Goal: Information Seeking & Learning: Understand process/instructions

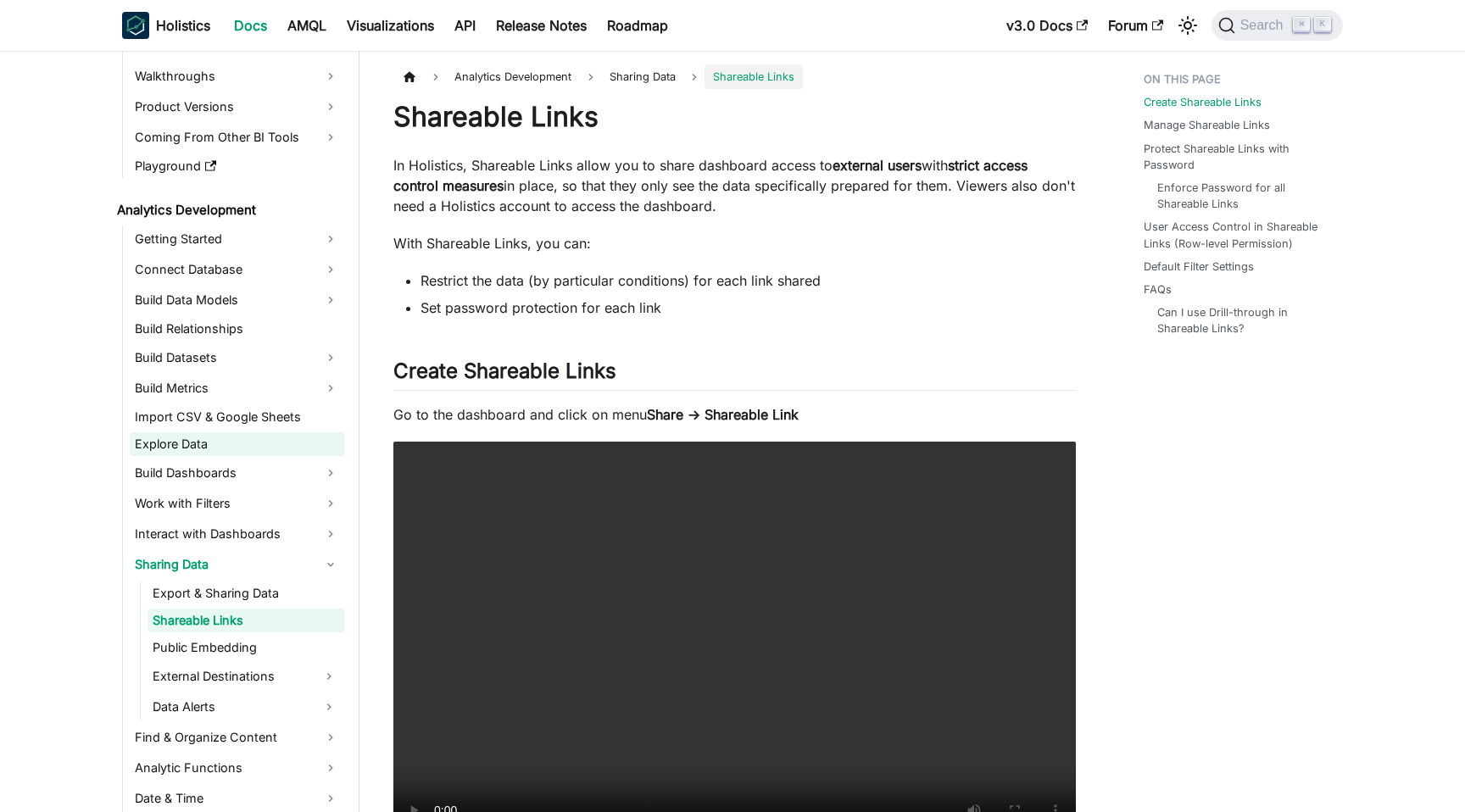
scroll to position [119, 0]
click at [214, 478] on link "Build Dashboards" at bounding box center [236, 471] width 215 height 27
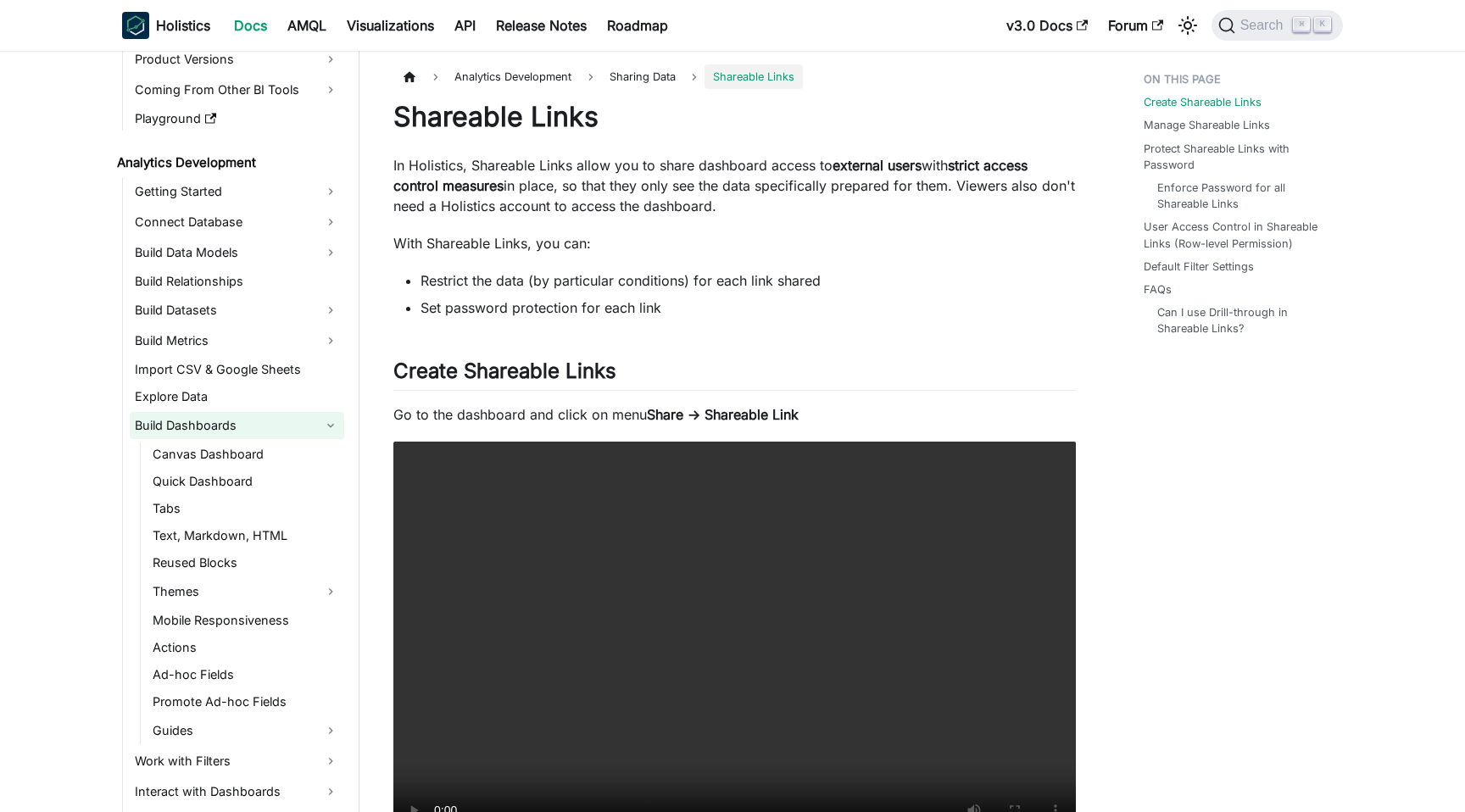
scroll to position [166, 0]
click at [1255, 28] on span "Search" at bounding box center [1265, 25] width 59 height 16
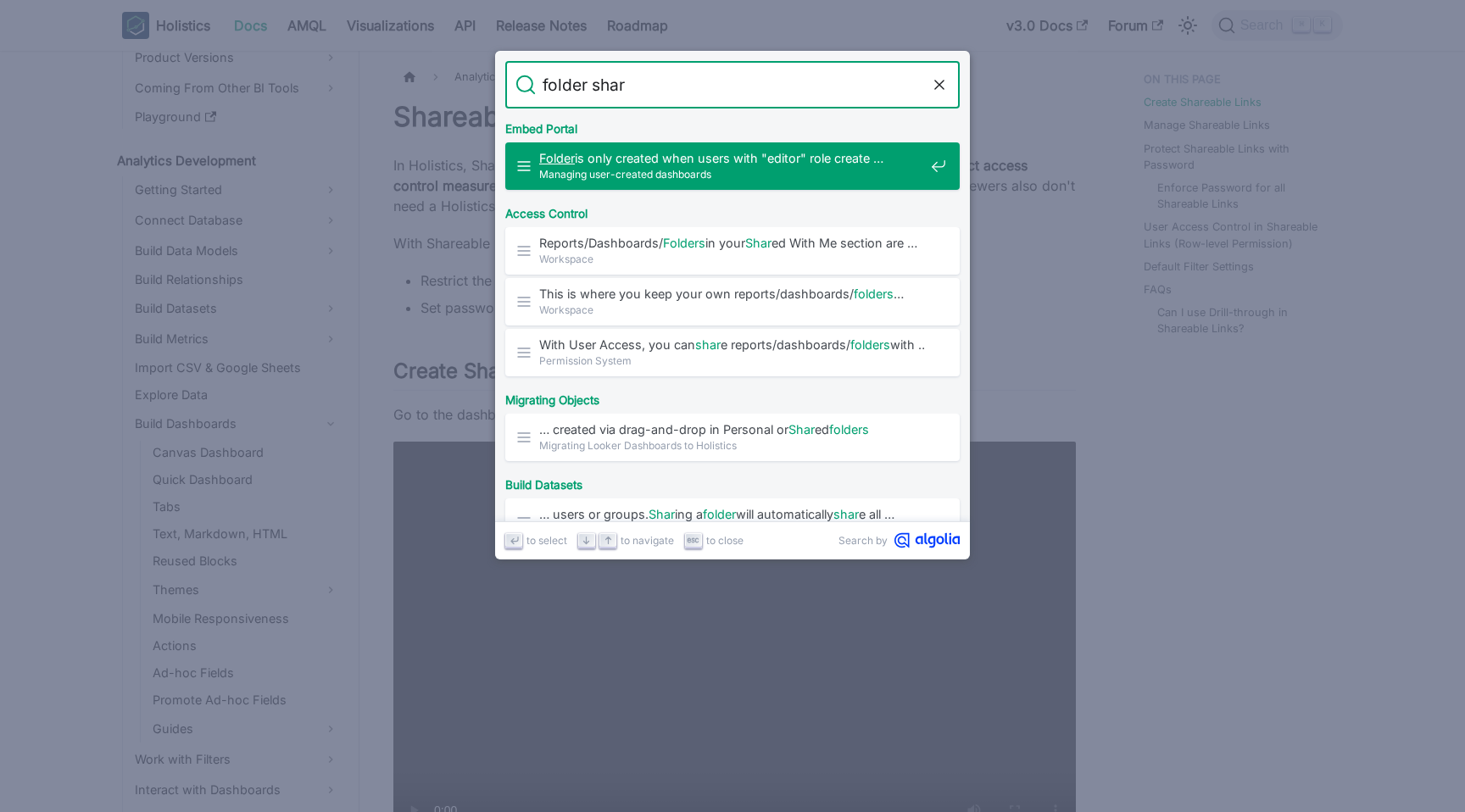
type input "folder share"
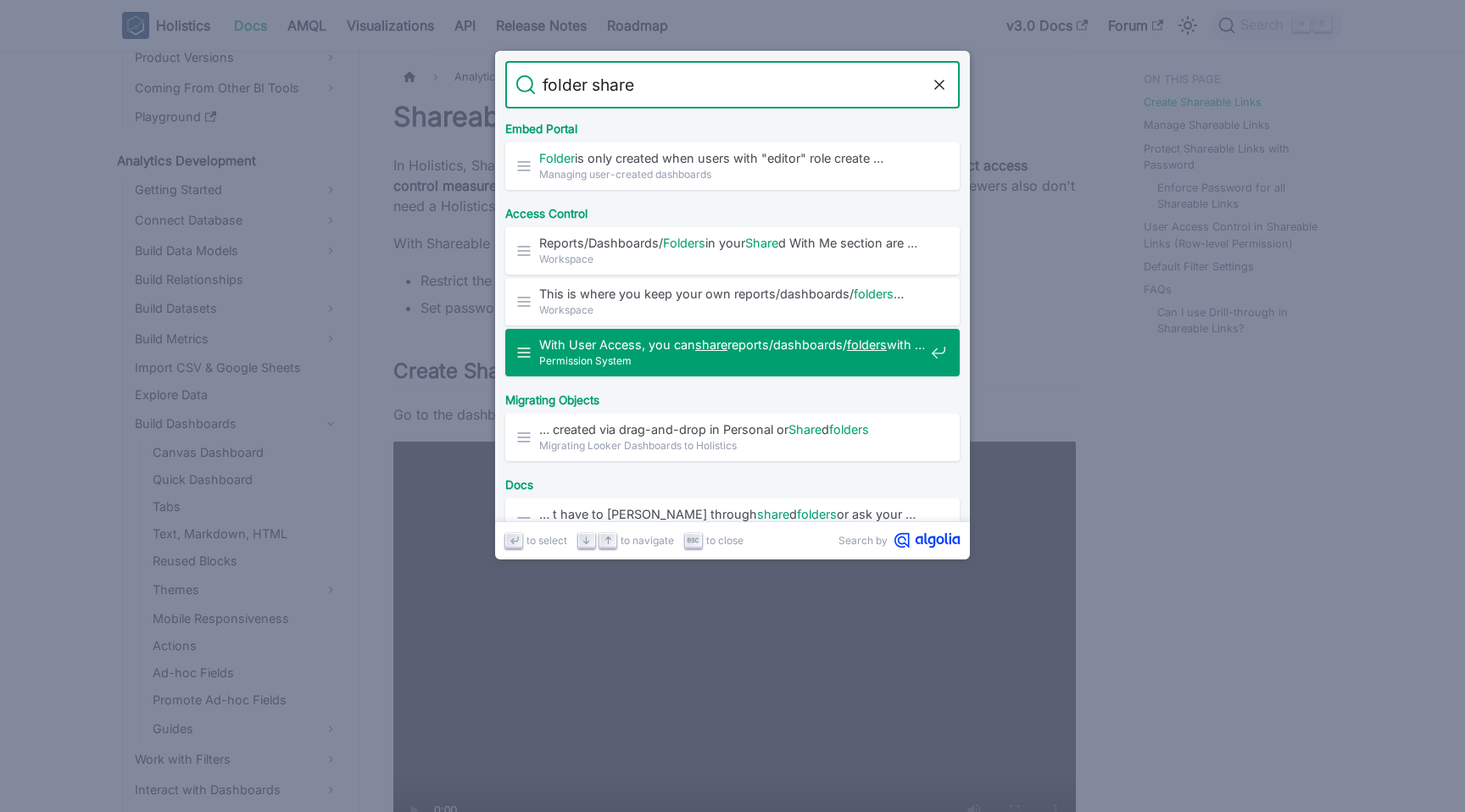
click at [654, 345] on span "With User Access, you can share reports/dashboards/ folders with …" at bounding box center [731, 344] width 385 height 16
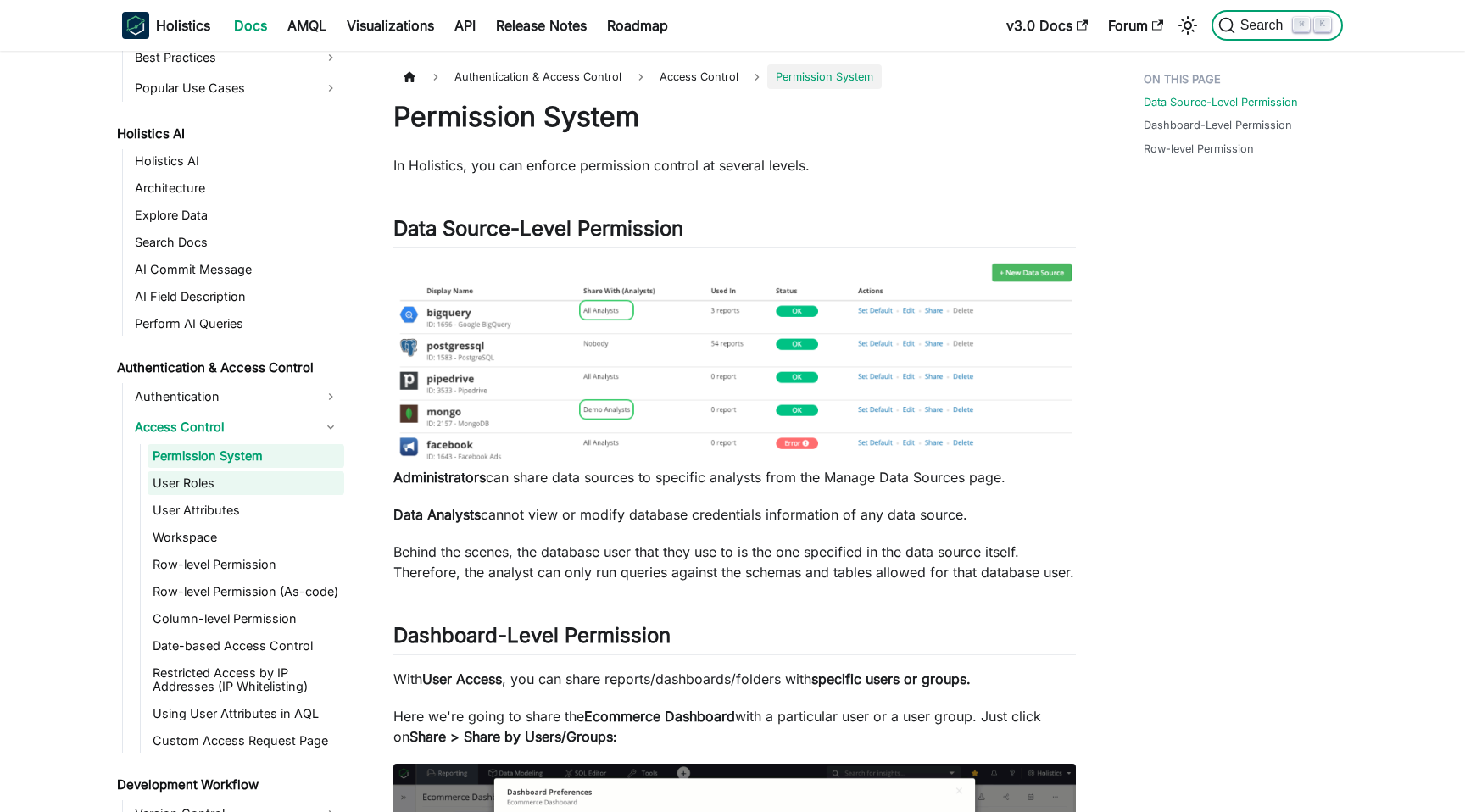
scroll to position [1252, 0]
click at [227, 488] on link "User Roles" at bounding box center [245, 482] width 196 height 24
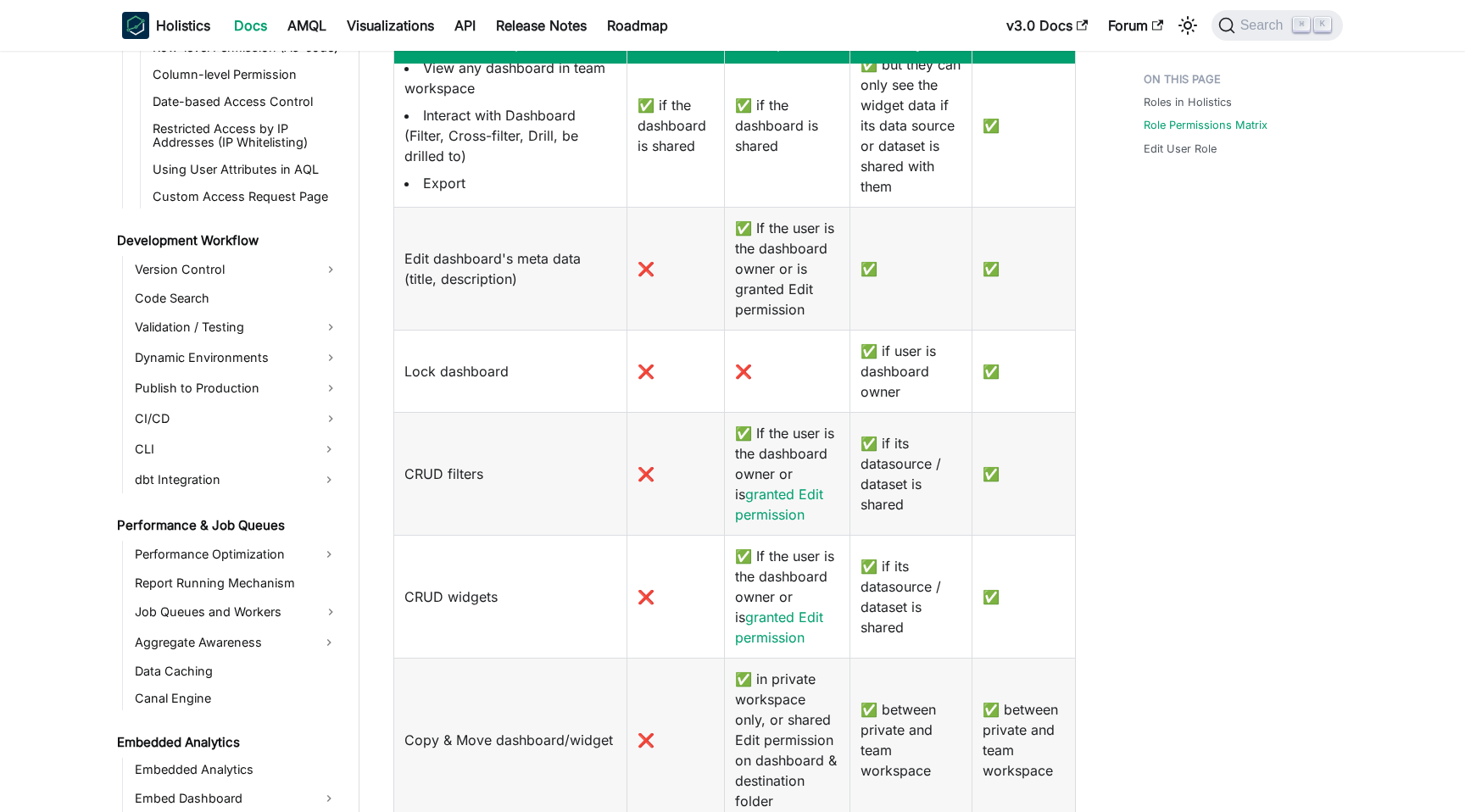
scroll to position [1797, 0]
click at [769, 492] on link "granted Edit permission" at bounding box center [779, 504] width 88 height 37
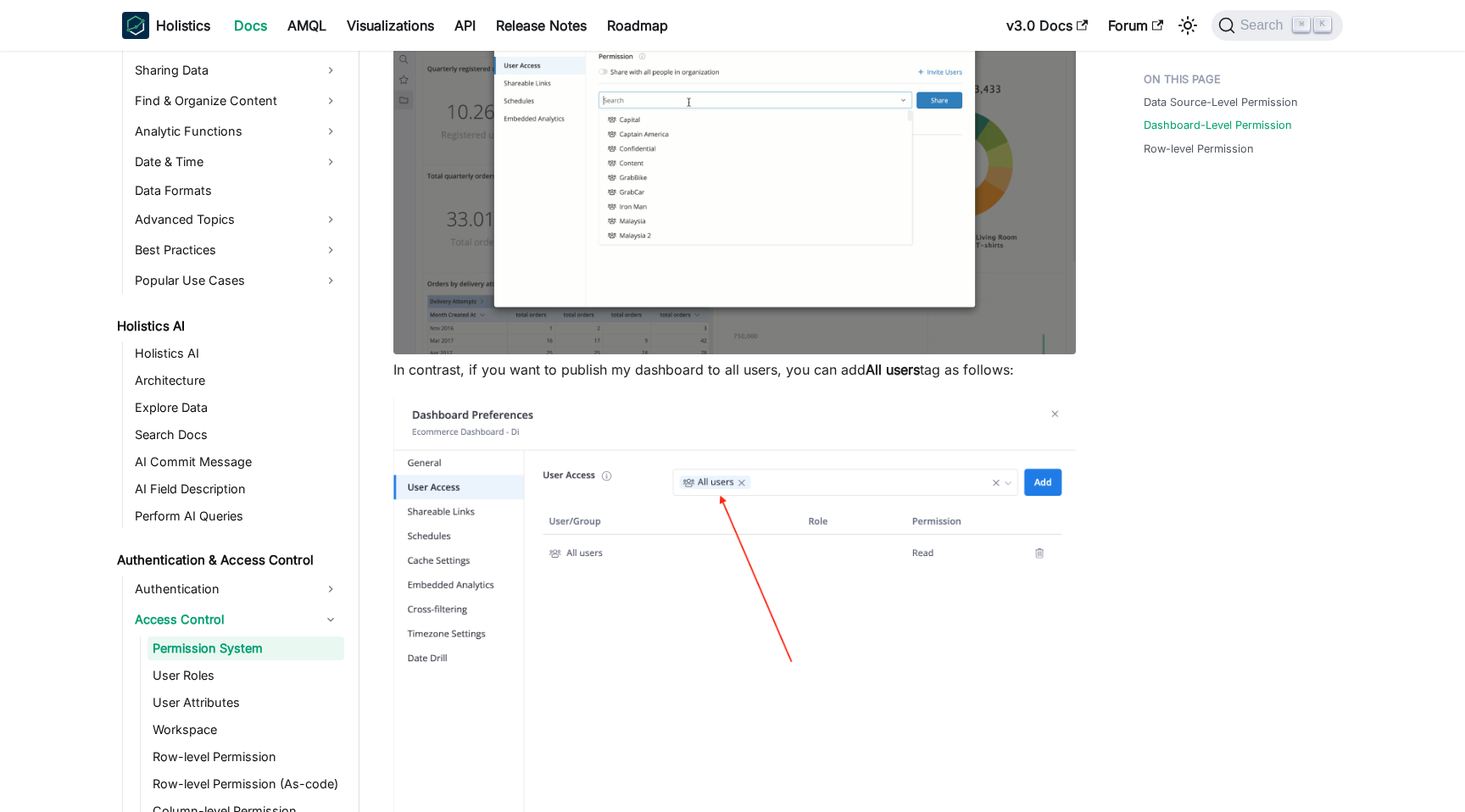
scroll to position [784, 0]
